Goal: Find specific page/section: Find specific page/section

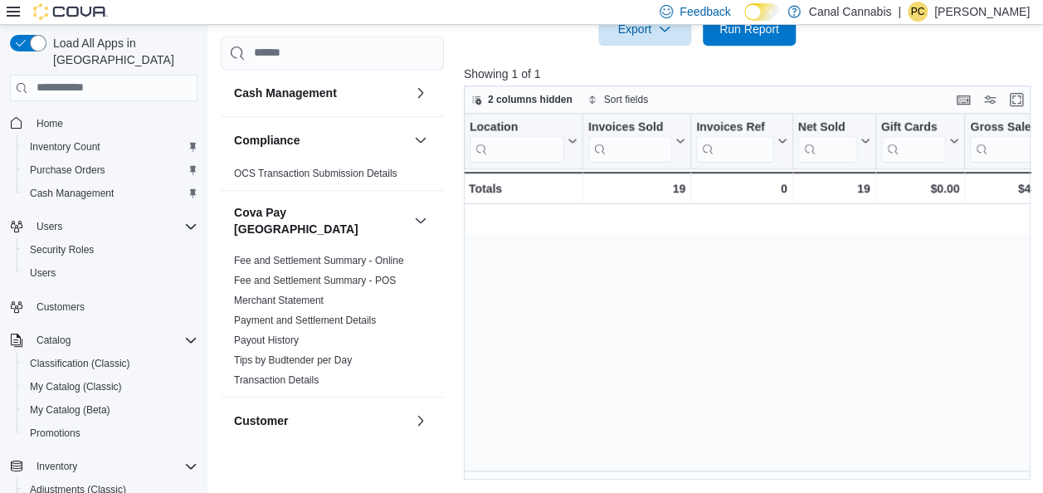
scroll to position [0, 2027]
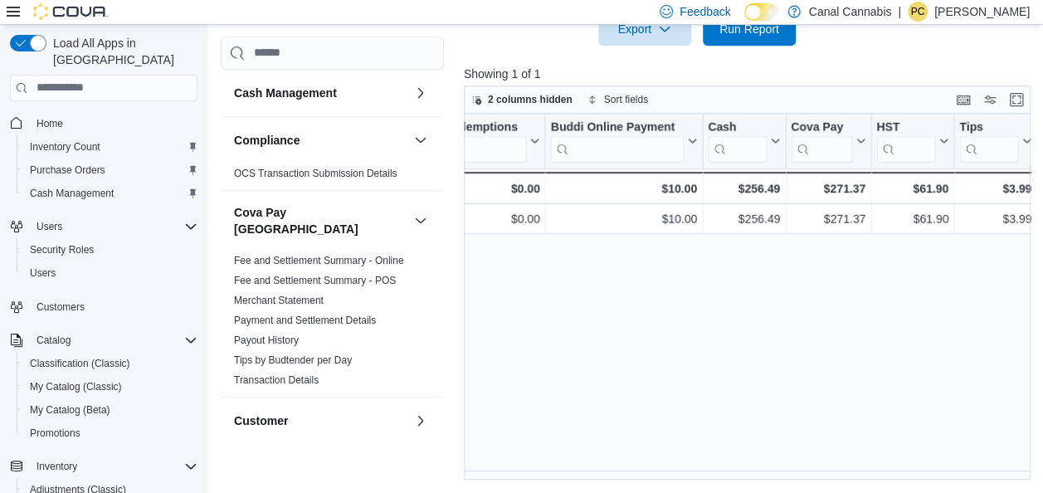
click at [653, 334] on div "Location Click to view column header actions Invoices Sold Click to view column…" at bounding box center [750, 297] width 573 height 367
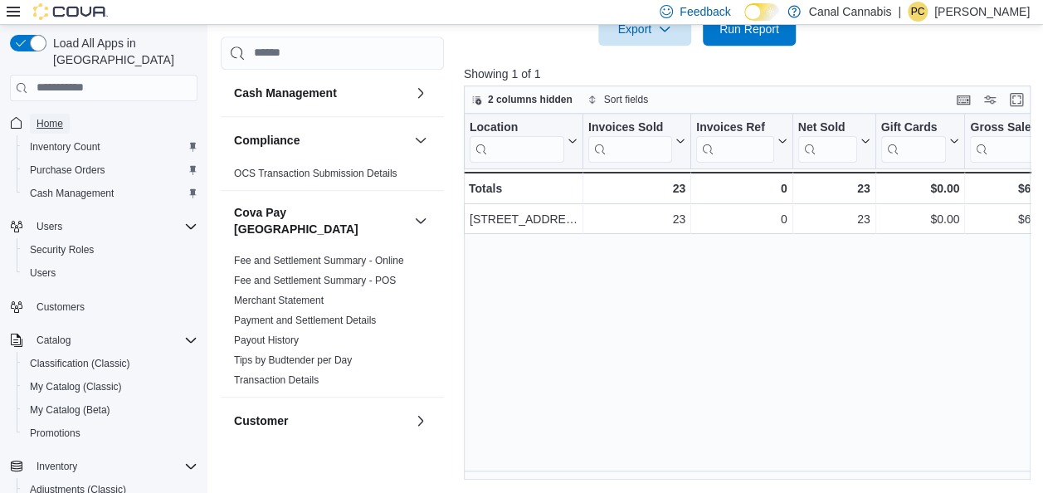
click at [47, 117] on span "Home" at bounding box center [50, 123] width 27 height 13
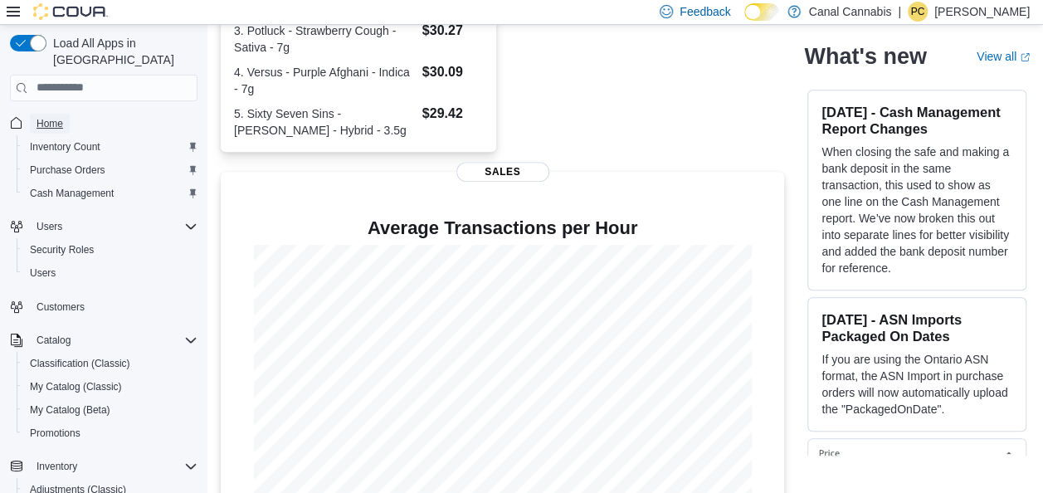
scroll to position [543, 0]
